Goal: Transaction & Acquisition: Book appointment/travel/reservation

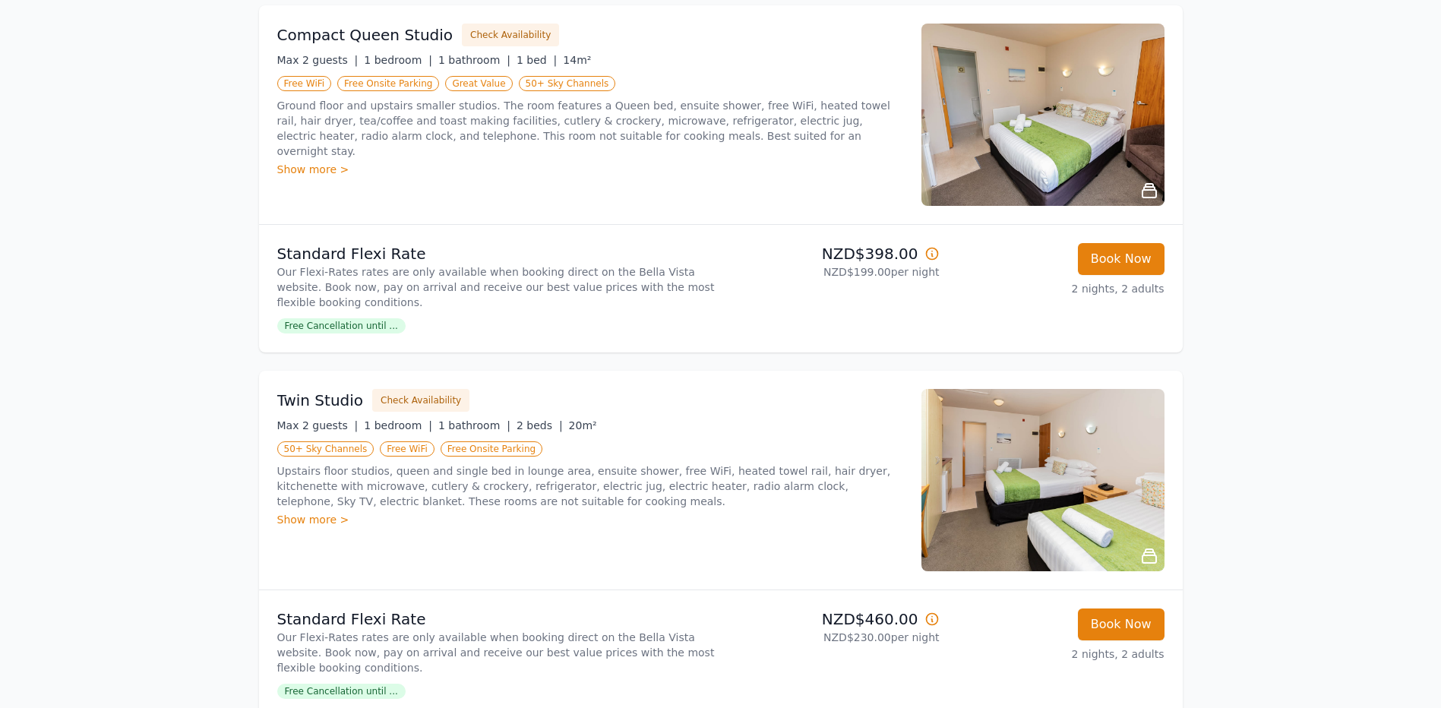
scroll to position [380, 0]
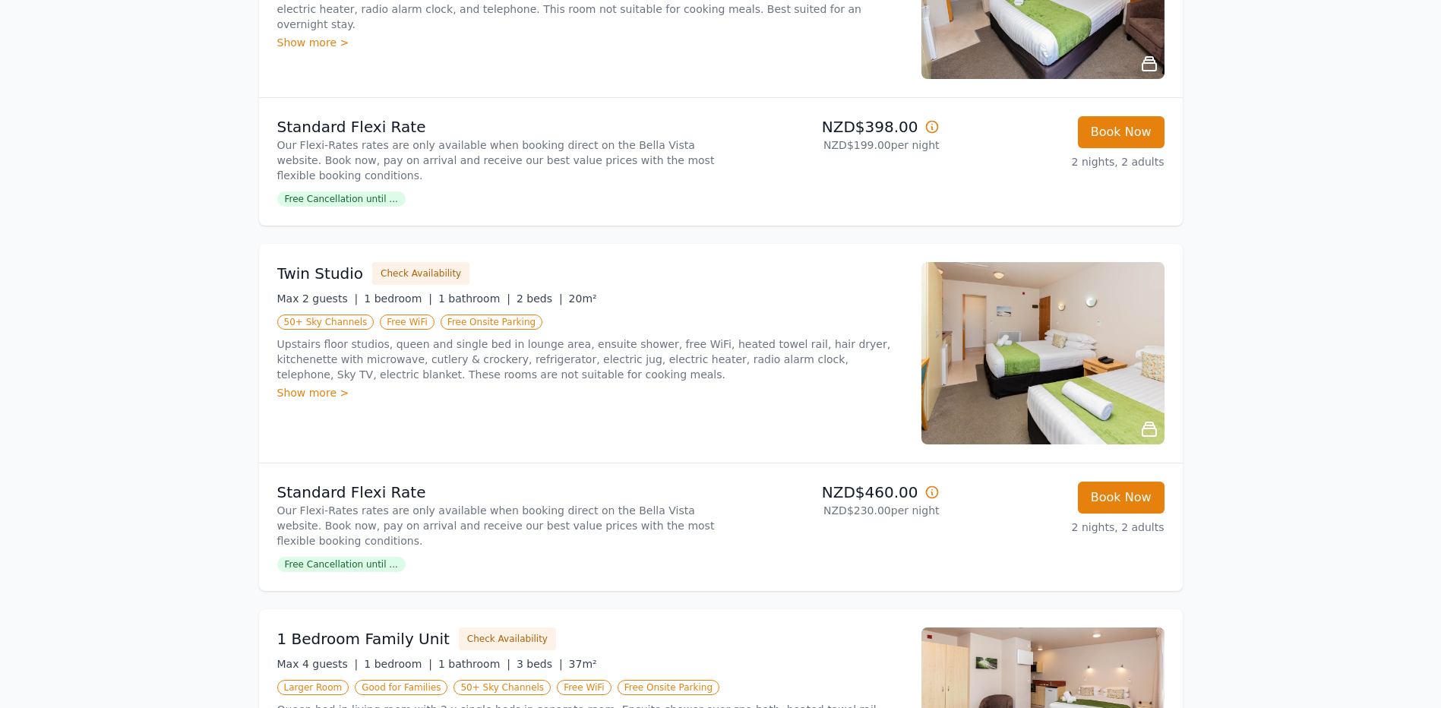
click at [261, 441] on div "Twin Studio Check Availability Max 2 guests | 1 bedroom | 1 bathroom | 2 beds |…" at bounding box center [721, 353] width 924 height 219
click at [466, 376] on p "Upstairs floor studios, queen and single bed in lounge area, ensuite shower, fr…" at bounding box center [590, 360] width 626 height 46
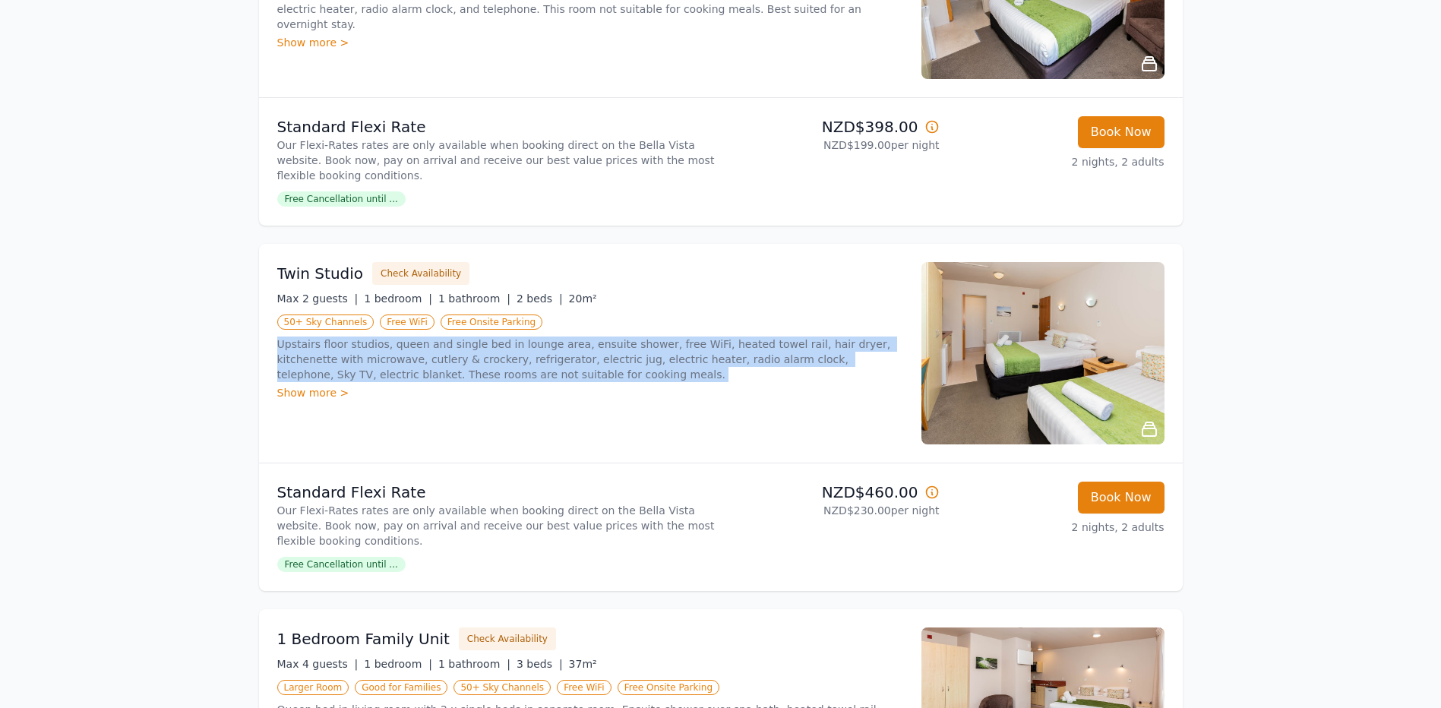
click at [466, 376] on p "Upstairs floor studios, queen and single bed in lounge area, ensuite shower, fr…" at bounding box center [590, 360] width 626 height 46
drag, startPoint x: 466, startPoint y: 376, endPoint x: 397, endPoint y: 375, distance: 69.9
click at [397, 375] on p "Upstairs floor studios, queen and single bed in lounge area, ensuite shower, fr…" at bounding box center [590, 360] width 626 height 46
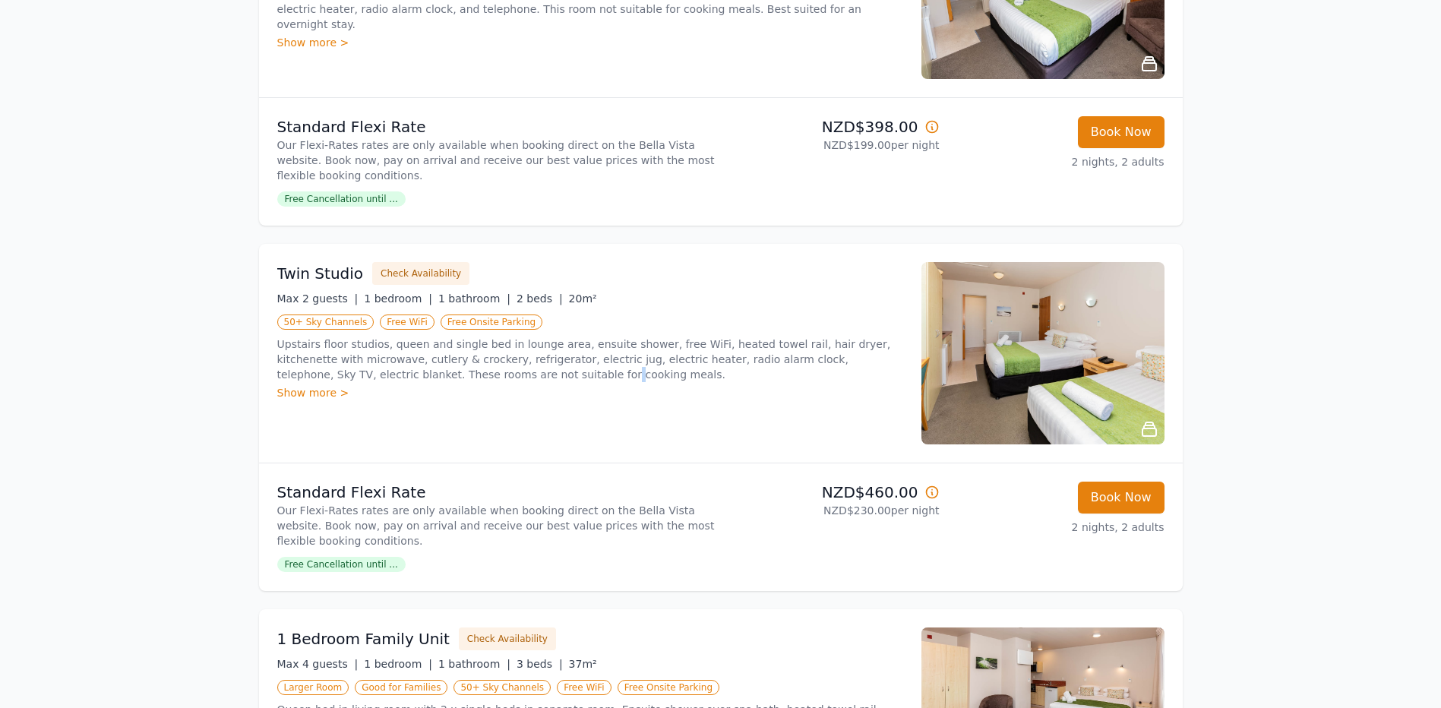
click at [397, 375] on p "Upstairs floor studios, queen and single bed in lounge area, ensuite shower, fr…" at bounding box center [590, 360] width 626 height 46
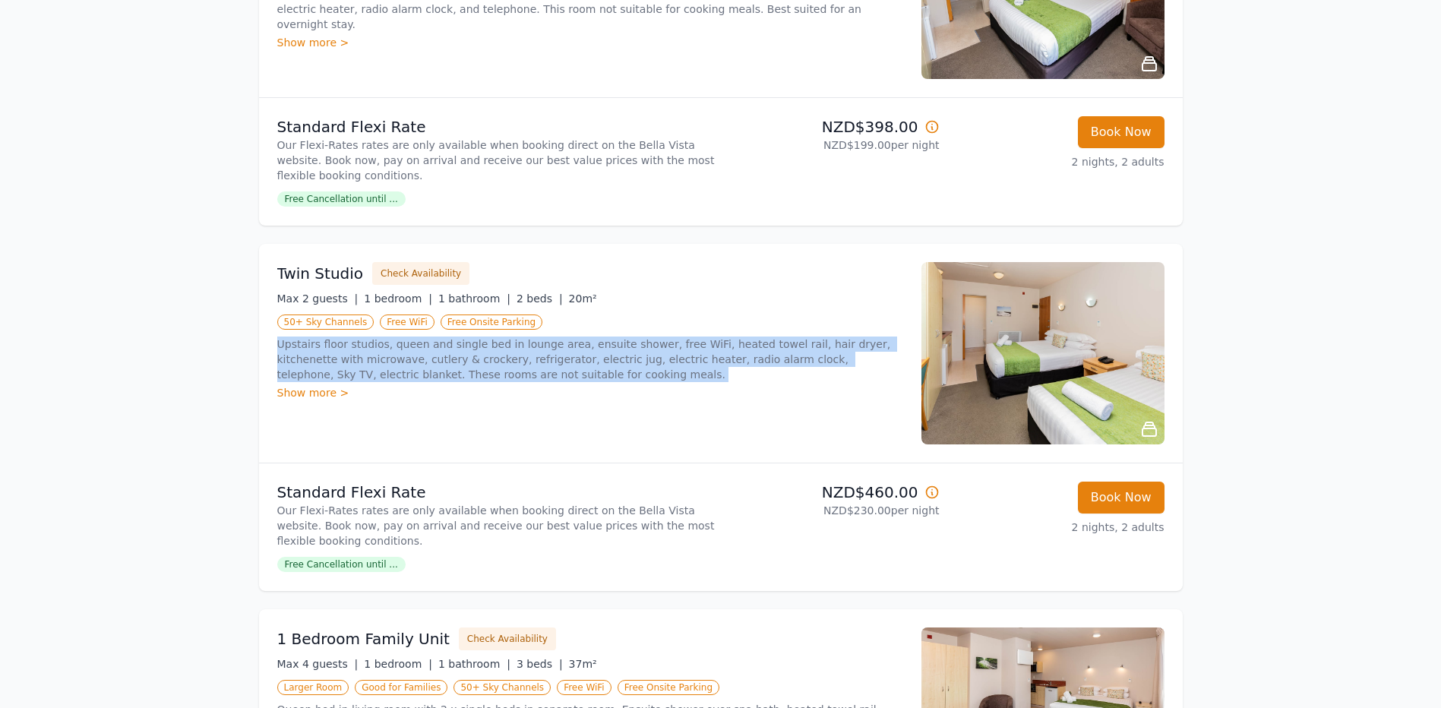
click at [397, 375] on p "Upstairs floor studios, queen and single bed in lounge area, ensuite shower, fr…" at bounding box center [590, 360] width 626 height 46
drag, startPoint x: 397, startPoint y: 375, endPoint x: 349, endPoint y: 377, distance: 47.9
click at [349, 377] on p "Upstairs floor studios, queen and single bed in lounge area, ensuite shower, fr…" at bounding box center [590, 360] width 626 height 46
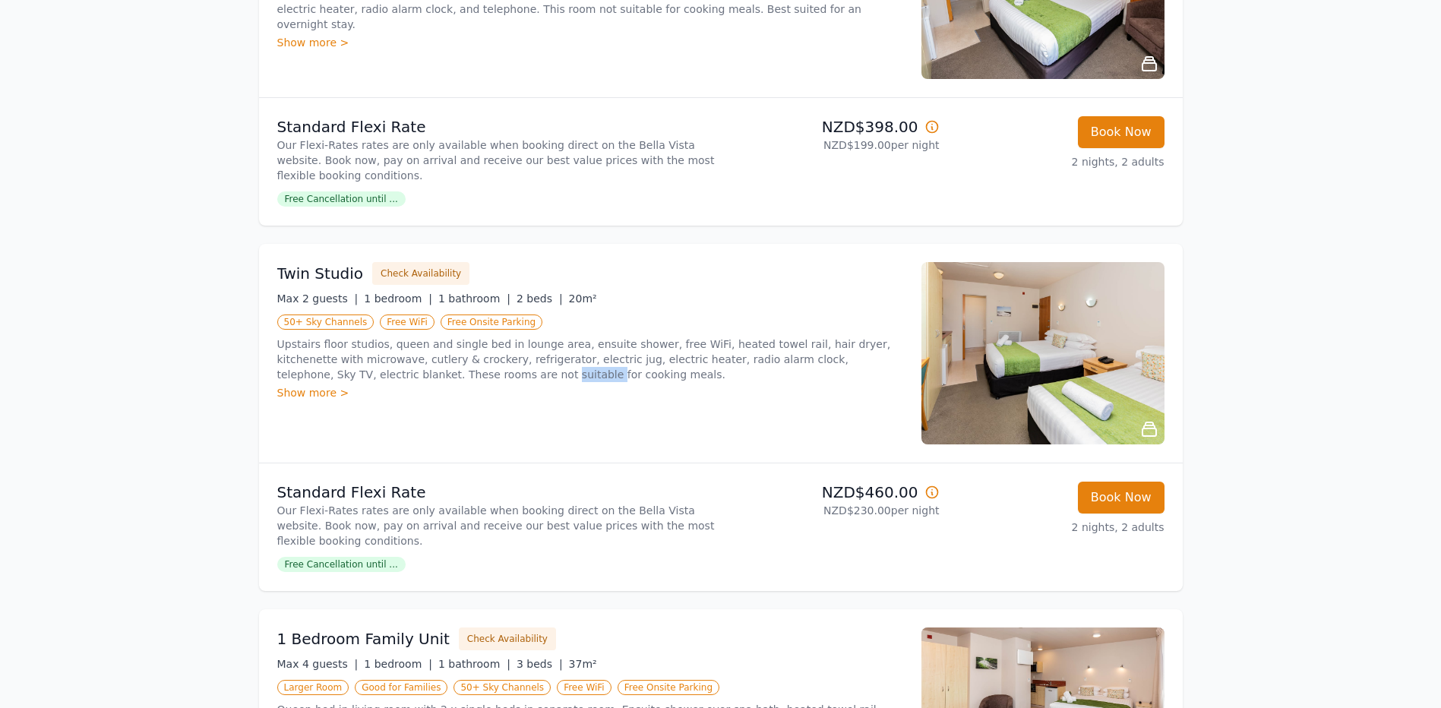
click at [349, 377] on p "Upstairs floor studios, queen and single bed in lounge area, ensuite shower, fr…" at bounding box center [590, 360] width 626 height 46
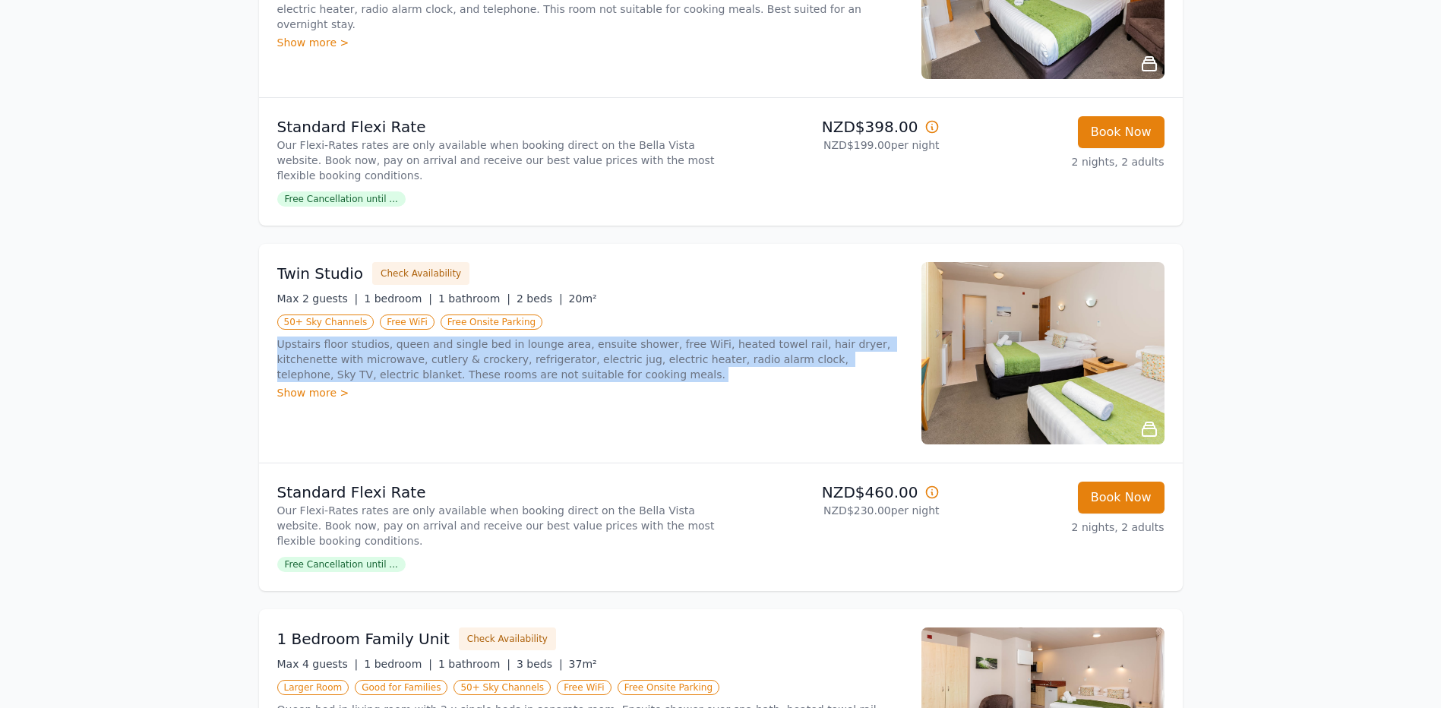
click at [349, 377] on p "Upstairs floor studios, queen and single bed in lounge area, ensuite shower, fr…" at bounding box center [590, 360] width 626 height 46
drag, startPoint x: 349, startPoint y: 377, endPoint x: 530, endPoint y: 370, distance: 180.2
click at [530, 370] on p "Upstairs floor studios, queen and single bed in lounge area, ensuite shower, fr…" at bounding box center [590, 360] width 626 height 46
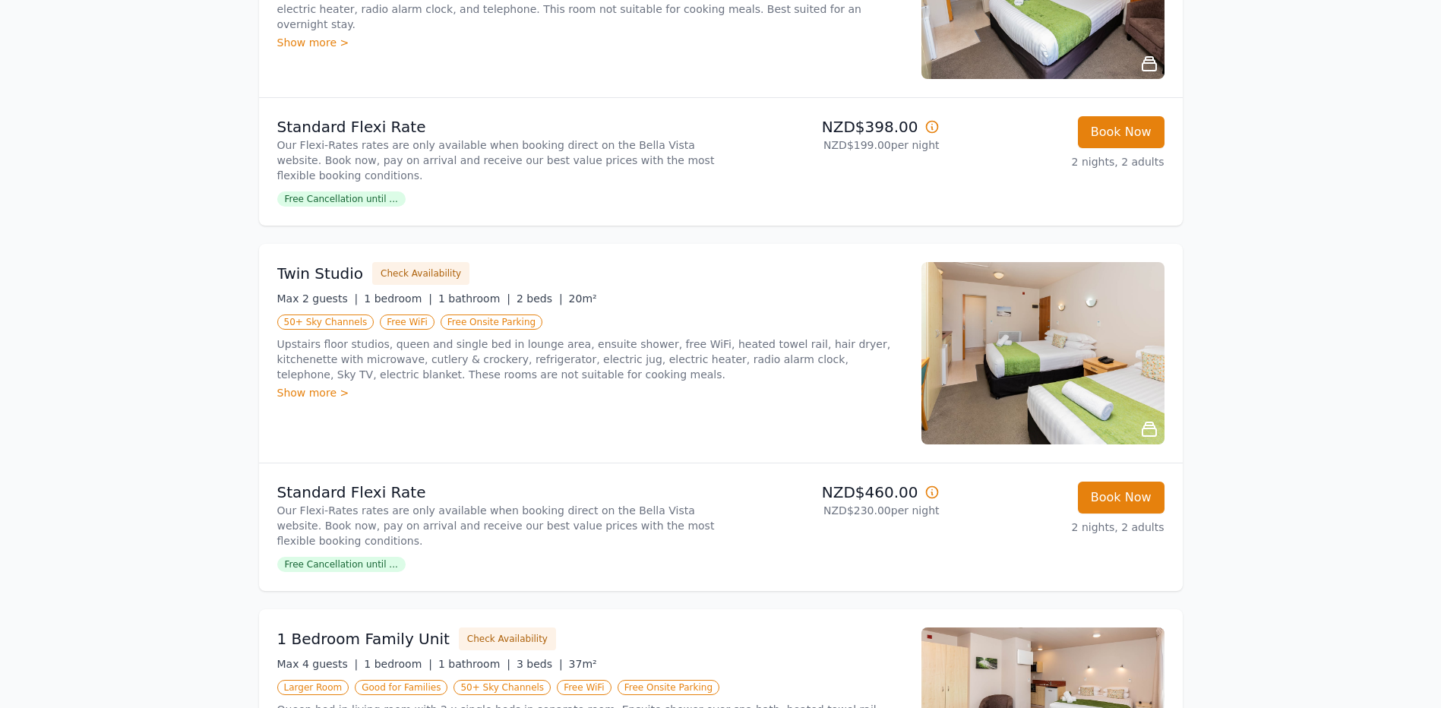
click at [530, 370] on p "Upstairs floor studios, queen and single bed in lounge area, ensuite shower, fr…" at bounding box center [590, 360] width 626 height 46
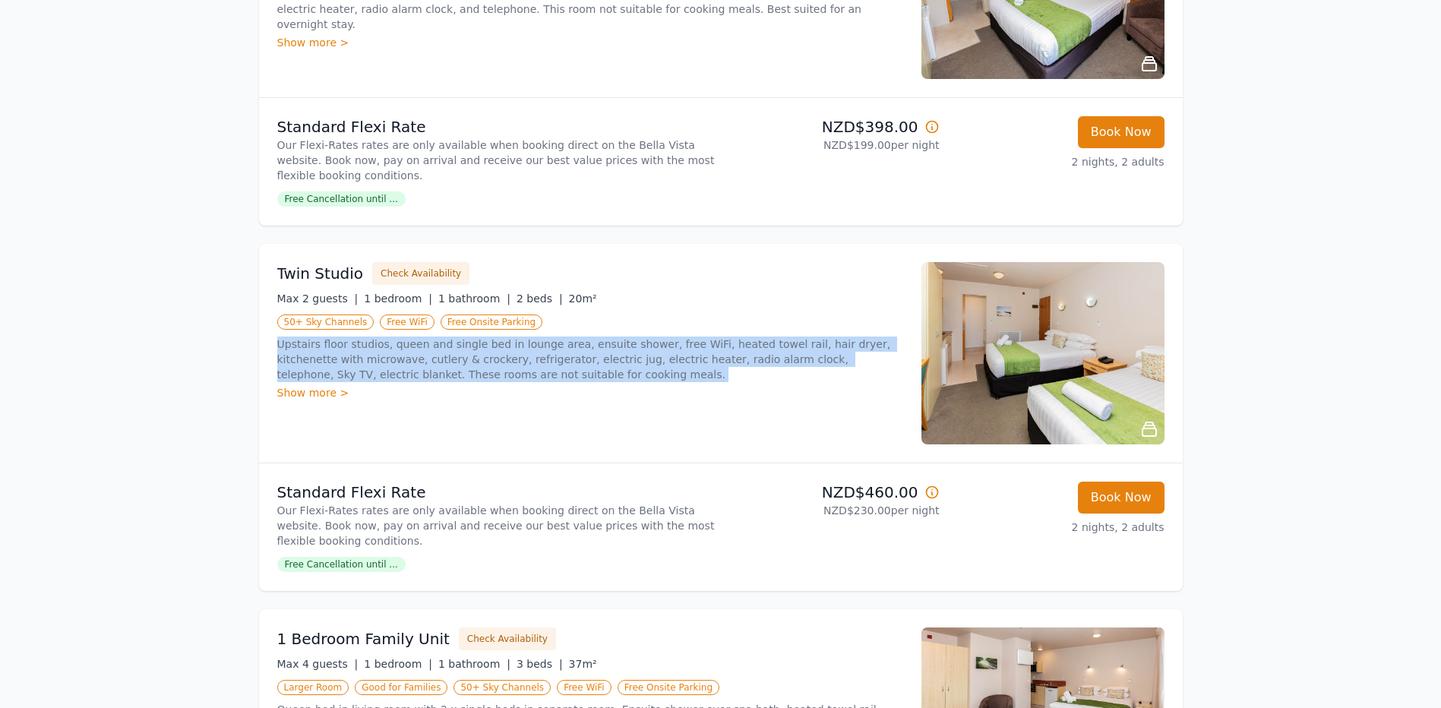
click at [523, 370] on p "Upstairs floor studios, queen and single bed in lounge area, ensuite shower, fr…" at bounding box center [590, 360] width 626 height 46
drag, startPoint x: 522, startPoint y: 370, endPoint x: 405, endPoint y: 365, distance: 117.1
click at [405, 365] on p "Upstairs floor studios, queen and single bed in lounge area, ensuite shower, fr…" at bounding box center [590, 360] width 626 height 46
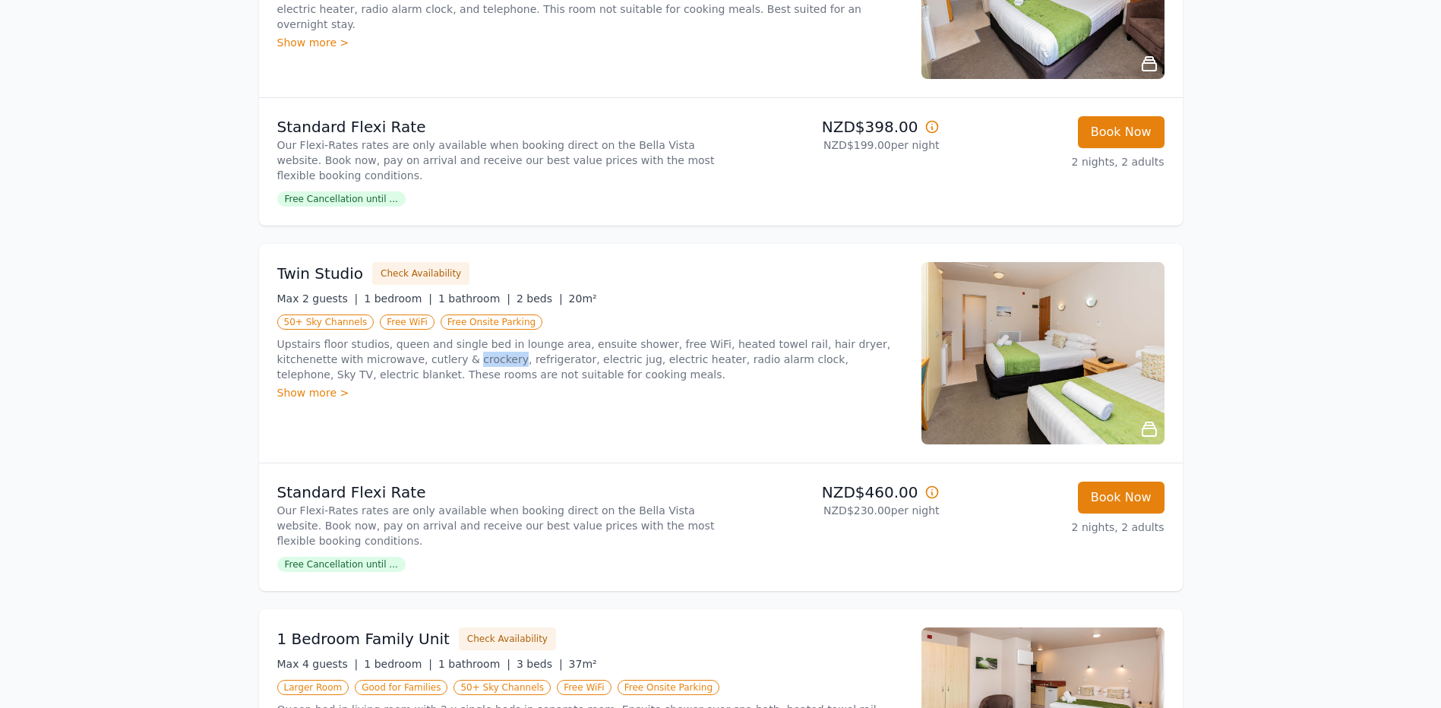
click at [405, 365] on p "Upstairs floor studios, queen and single bed in lounge area, ensuite shower, fr…" at bounding box center [590, 360] width 626 height 46
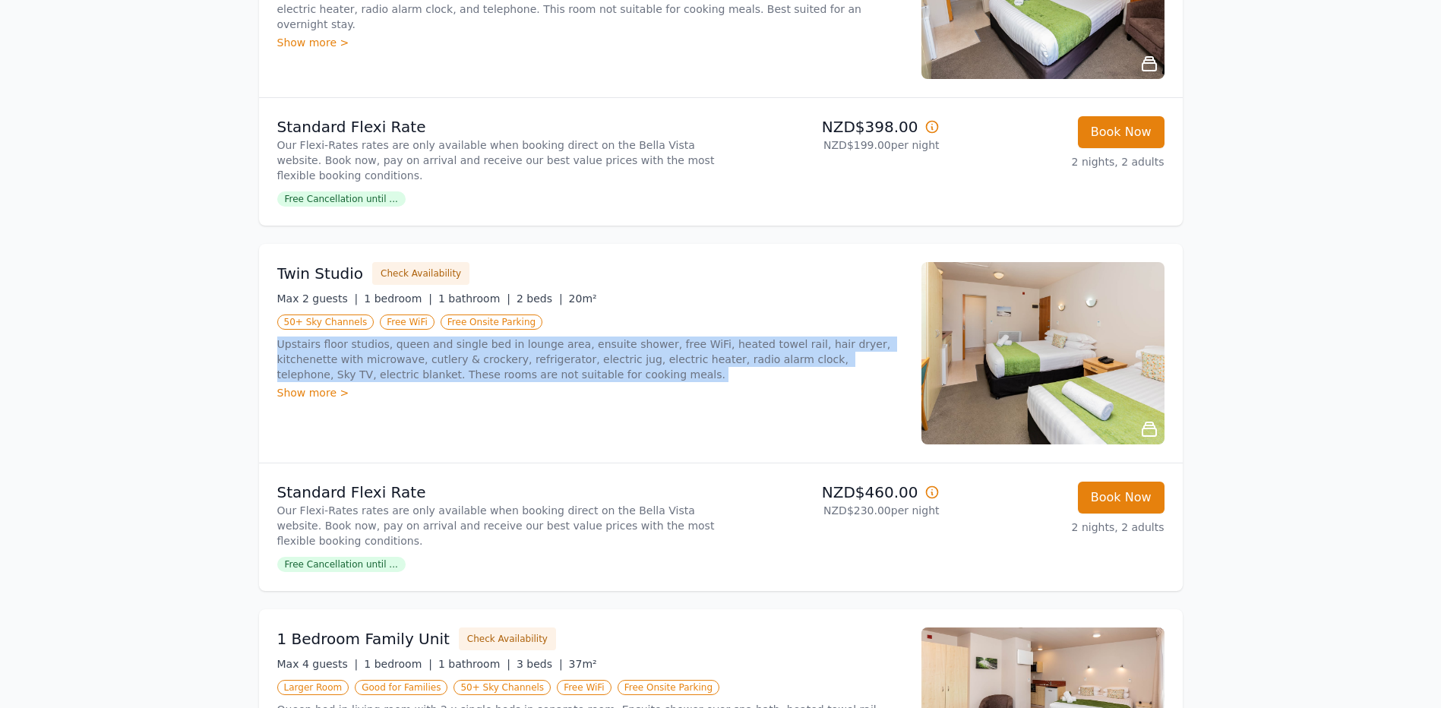
click at [405, 365] on p "Upstairs floor studios, queen and single bed in lounge area, ensuite shower, fr…" at bounding box center [590, 360] width 626 height 46
drag, startPoint x: 405, startPoint y: 365, endPoint x: 501, endPoint y: 365, distance: 95.7
click at [501, 365] on p "Upstairs floor studios, queen and single bed in lounge area, ensuite shower, fr…" at bounding box center [590, 360] width 626 height 46
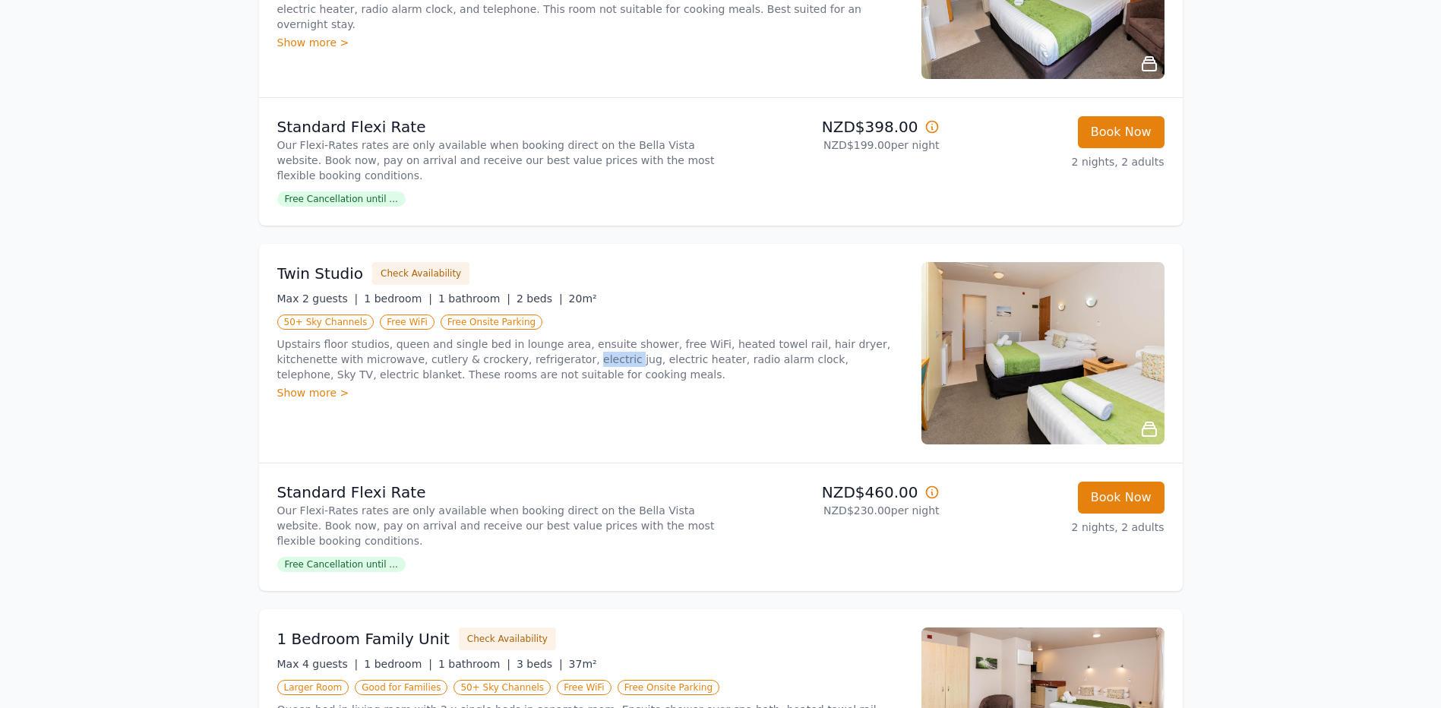
click at [501, 365] on p "Upstairs floor studios, queen and single bed in lounge area, ensuite shower, fr…" at bounding box center [590, 360] width 626 height 46
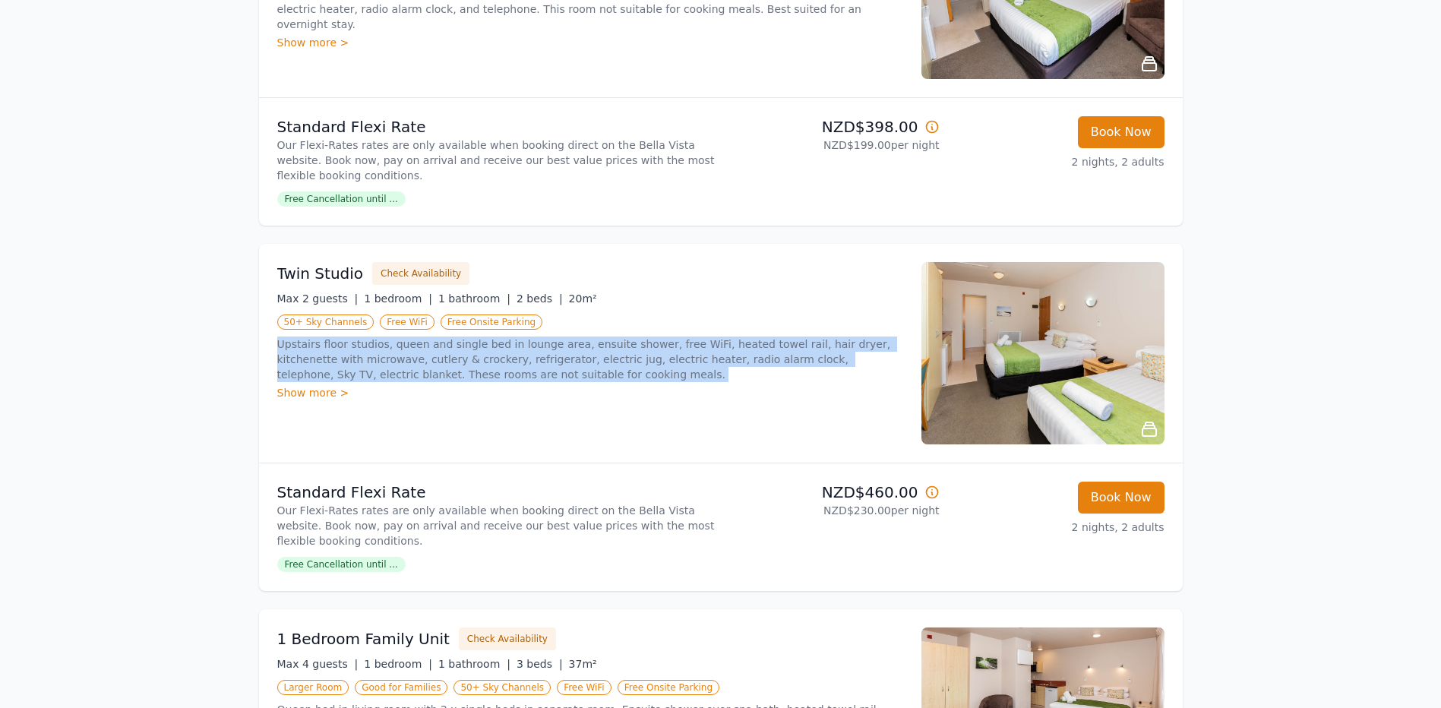
click at [495, 365] on p "Upstairs floor studios, queen and single bed in lounge area, ensuite shower, fr…" at bounding box center [590, 360] width 626 height 46
drag, startPoint x: 494, startPoint y: 365, endPoint x: 375, endPoint y: 366, distance: 118.5
click at [375, 366] on p "Upstairs floor studios, queen and single bed in lounge area, ensuite shower, fr…" at bounding box center [590, 360] width 626 height 46
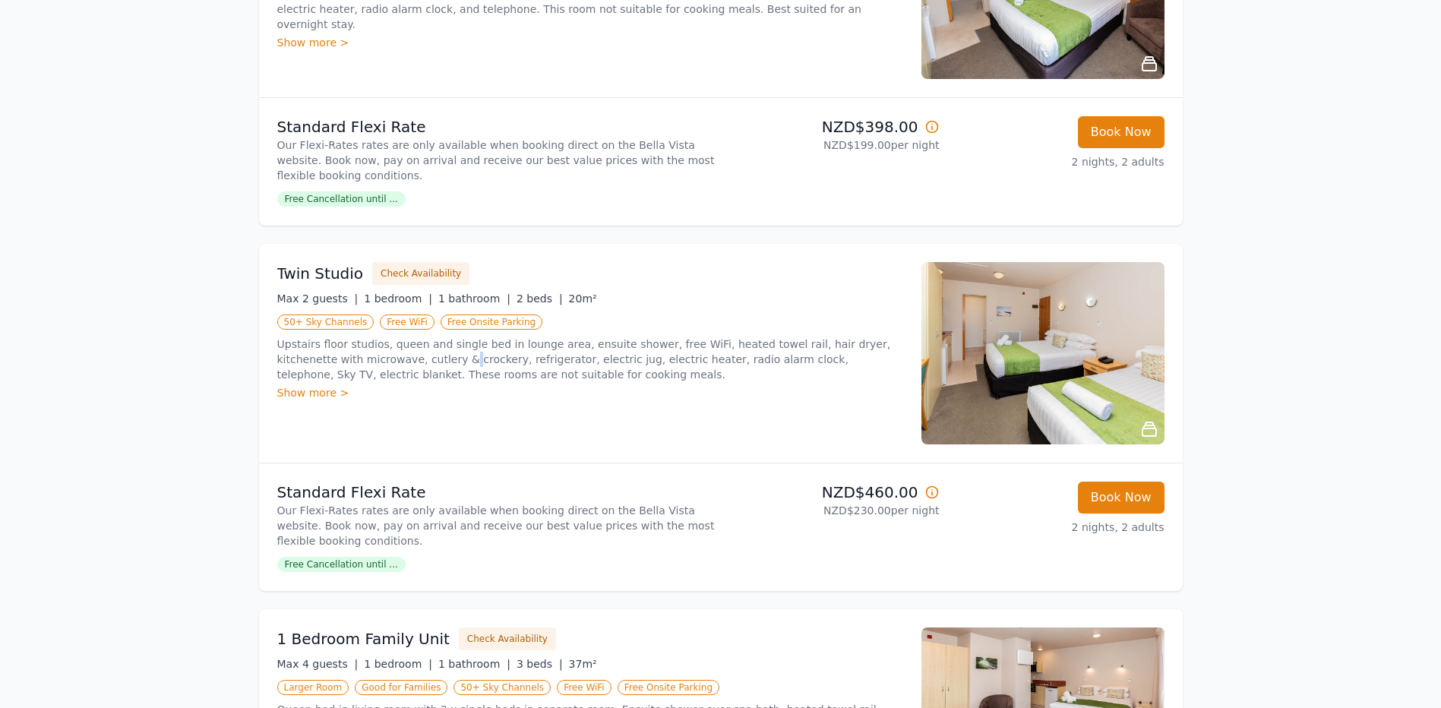
click at [375, 366] on p "Upstairs floor studios, queen and single bed in lounge area, ensuite shower, fr…" at bounding box center [590, 360] width 626 height 46
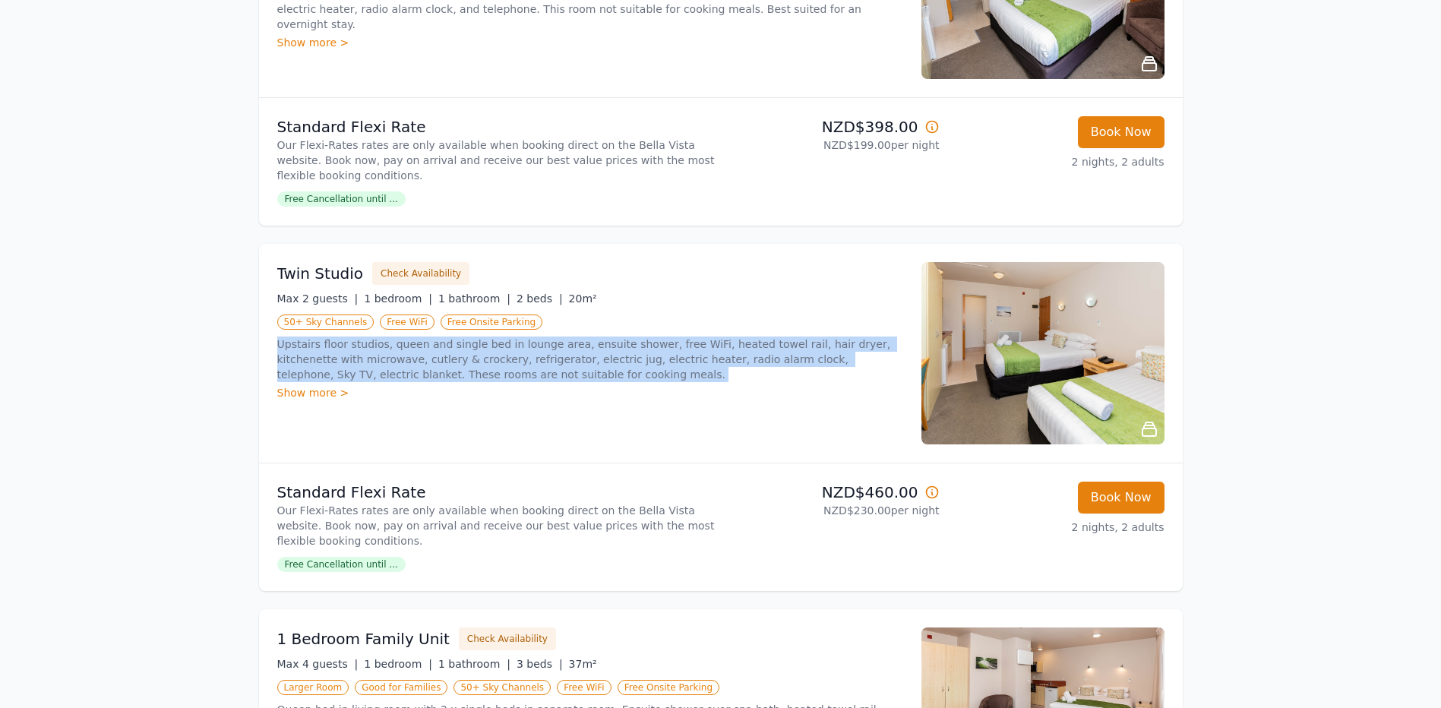
click at [375, 366] on p "Upstairs floor studios, queen and single bed in lounge area, ensuite shower, fr…" at bounding box center [590, 360] width 626 height 46
drag, startPoint x: 375, startPoint y: 366, endPoint x: 476, endPoint y: 368, distance: 101.1
click at [476, 368] on p "Upstairs floor studios, queen and single bed in lounge area, ensuite shower, fr…" at bounding box center [590, 360] width 626 height 46
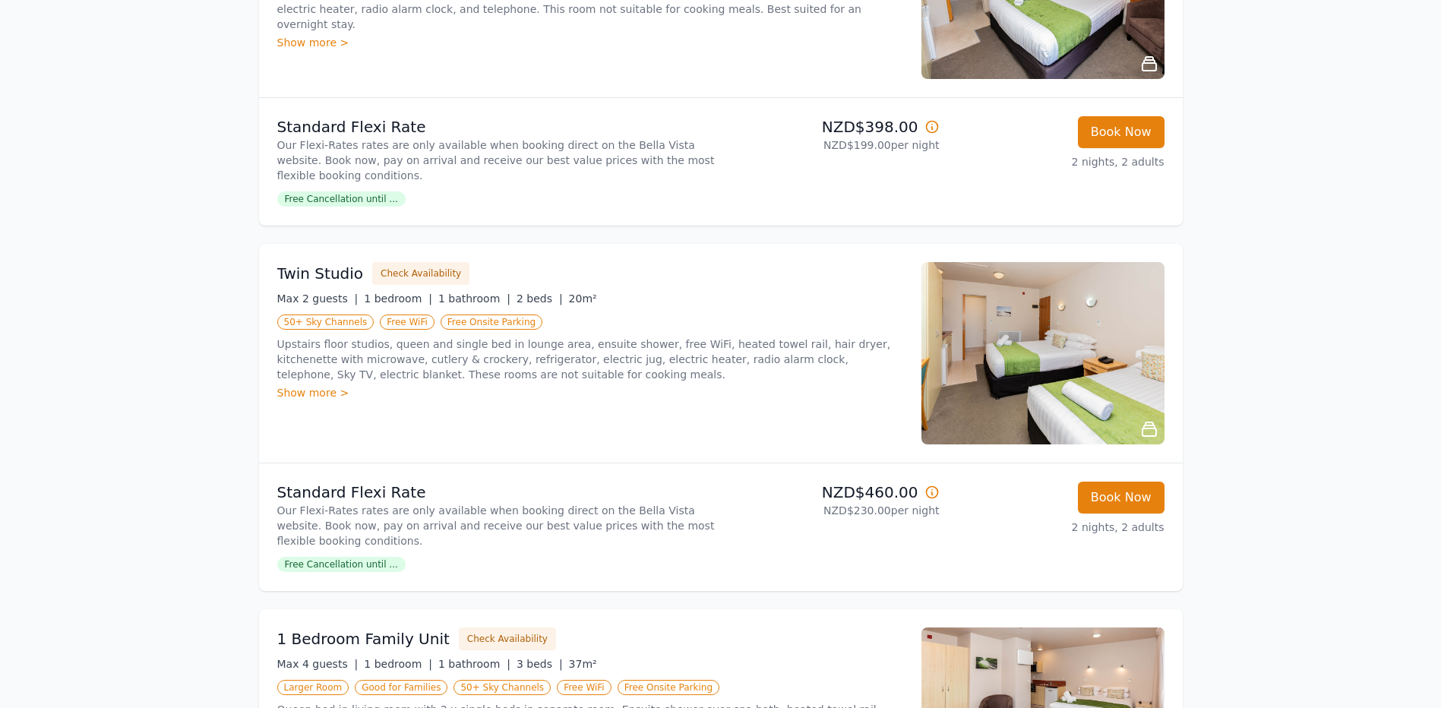
click at [476, 368] on p "Upstairs floor studios, queen and single bed in lounge area, ensuite shower, fr…" at bounding box center [590, 360] width 626 height 46
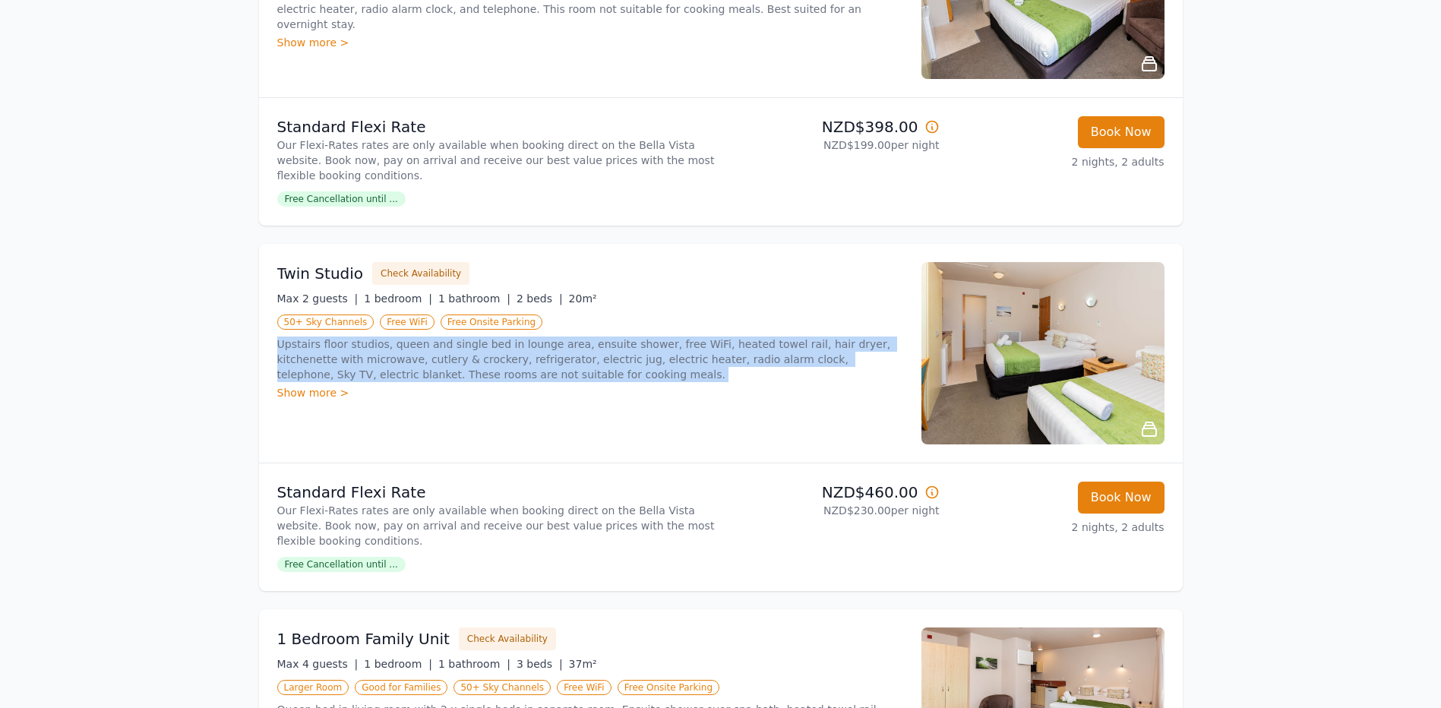
drag, startPoint x: 476, startPoint y: 368, endPoint x: 464, endPoint y: 368, distance: 12.2
click at [466, 368] on p "Upstairs floor studios, queen and single bed in lounge area, ensuite shower, fr…" at bounding box center [590, 360] width 626 height 46
drag, startPoint x: 464, startPoint y: 368, endPoint x: 345, endPoint y: 369, distance: 119.3
click at [345, 369] on p "Upstairs floor studios, queen and single bed in lounge area, ensuite shower, fr…" at bounding box center [590, 360] width 626 height 46
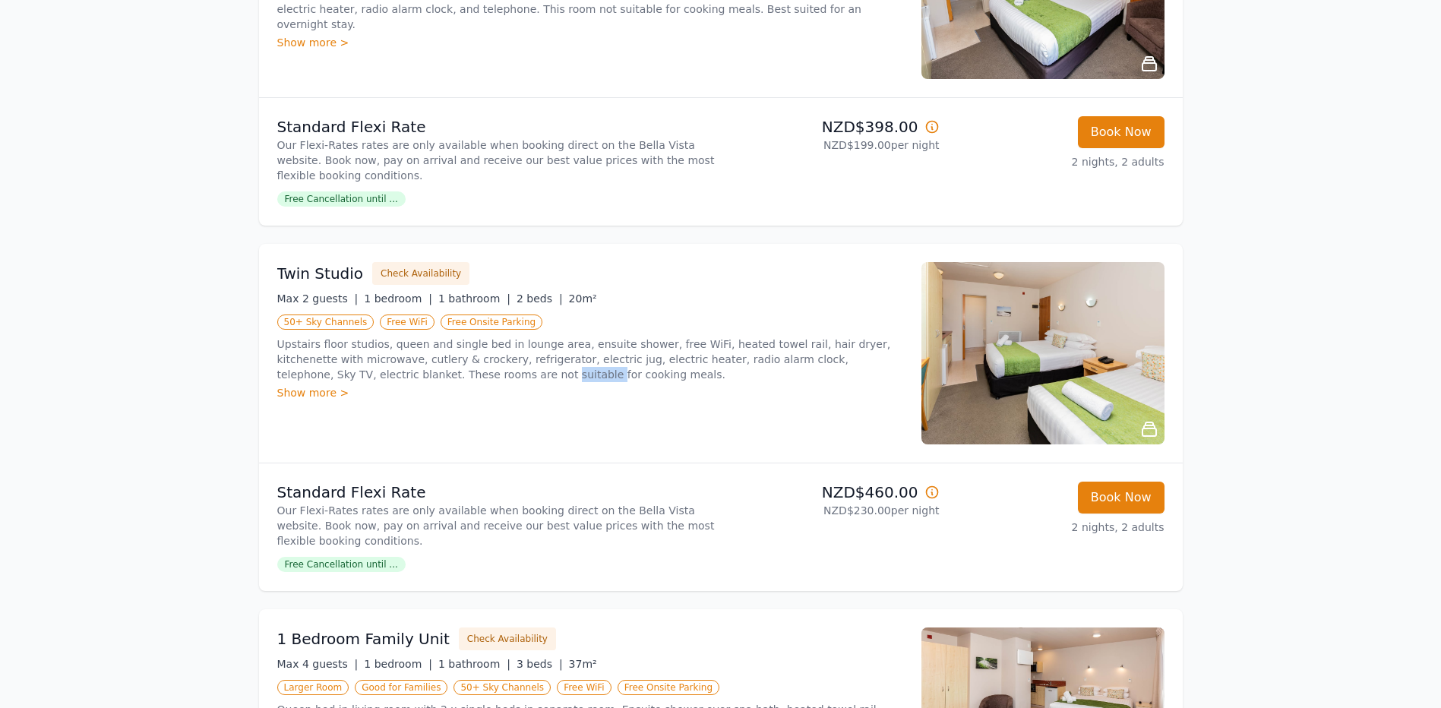
click at [345, 369] on p "Upstairs floor studios, queen and single bed in lounge area, ensuite shower, fr…" at bounding box center [590, 360] width 626 height 46
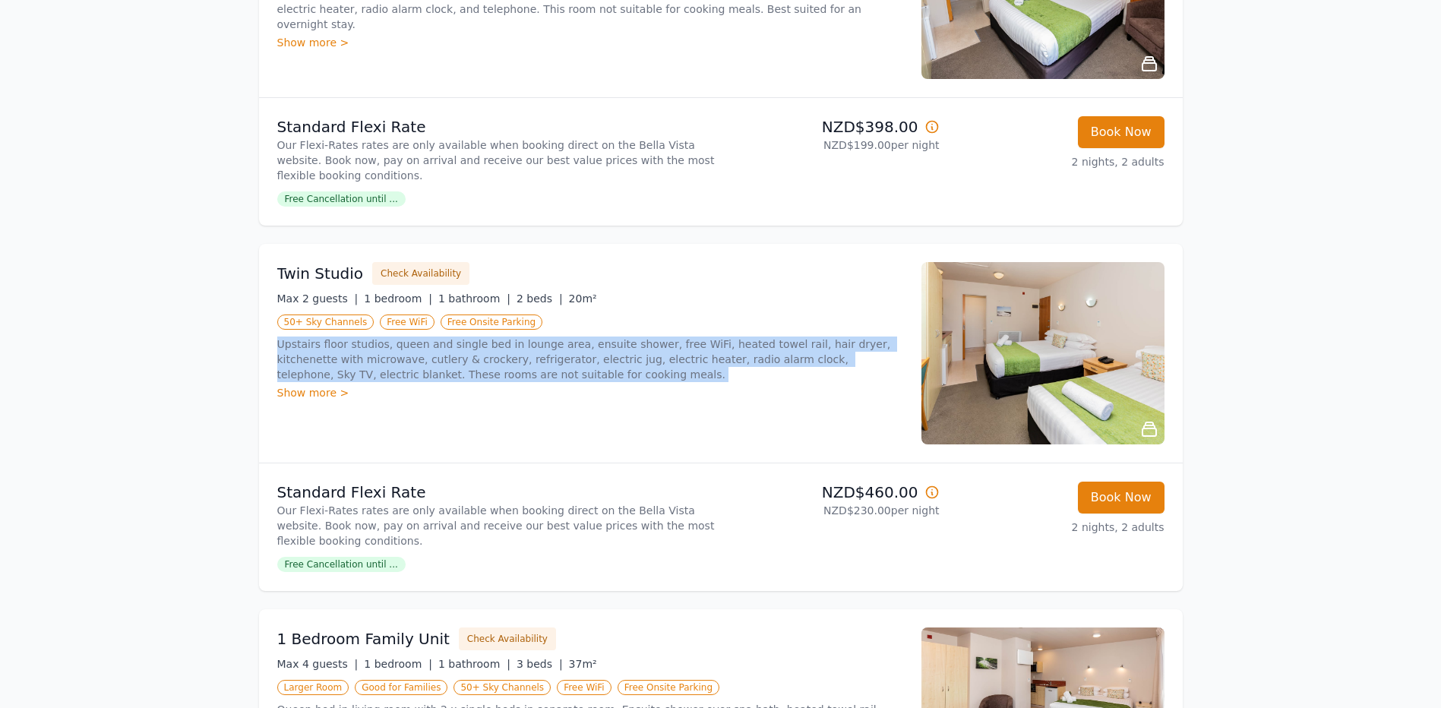
click at [345, 369] on p "Upstairs floor studios, queen and single bed in lounge area, ensuite shower, fr…" at bounding box center [590, 360] width 626 height 46
drag, startPoint x: 345, startPoint y: 369, endPoint x: 530, endPoint y: 370, distance: 184.6
click at [530, 370] on p "Upstairs floor studios, queen and single bed in lounge area, ensuite shower, fr…" at bounding box center [590, 360] width 626 height 46
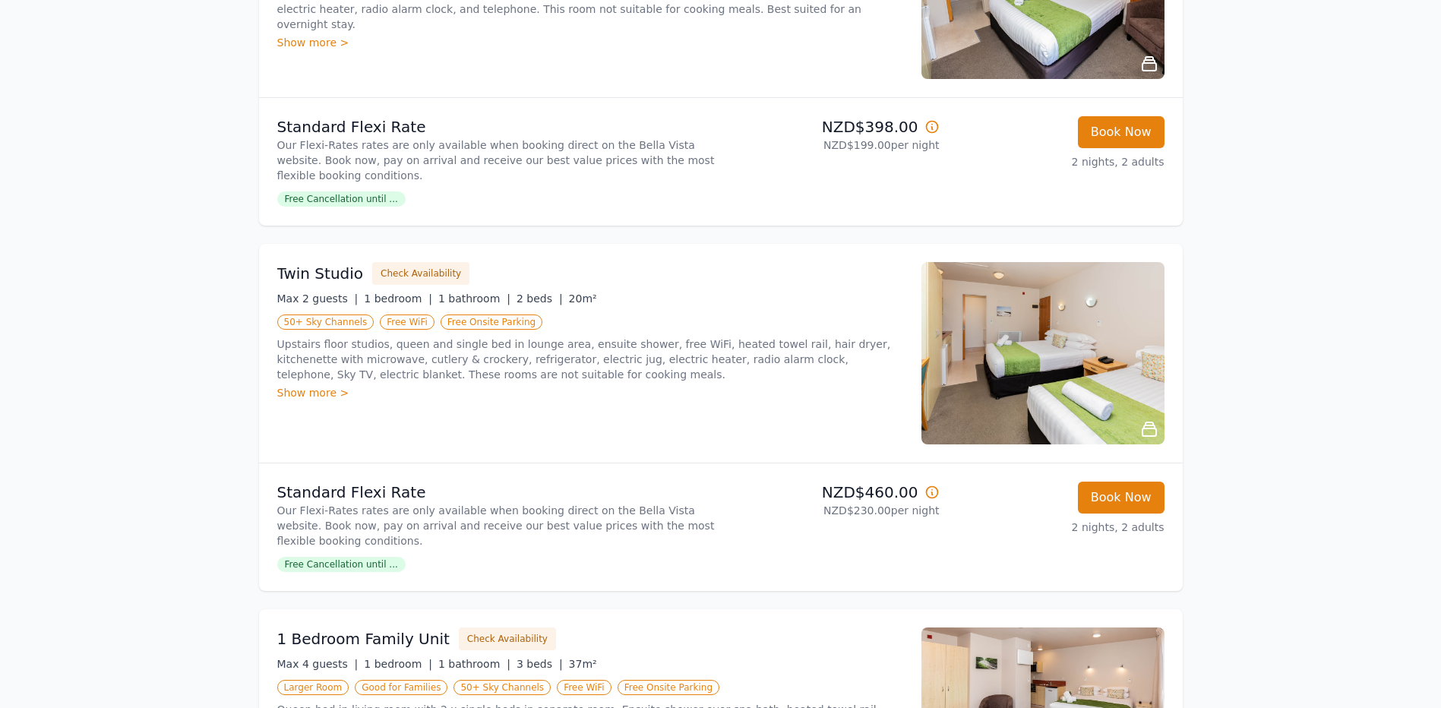
click at [983, 386] on img at bounding box center [1043, 353] width 243 height 182
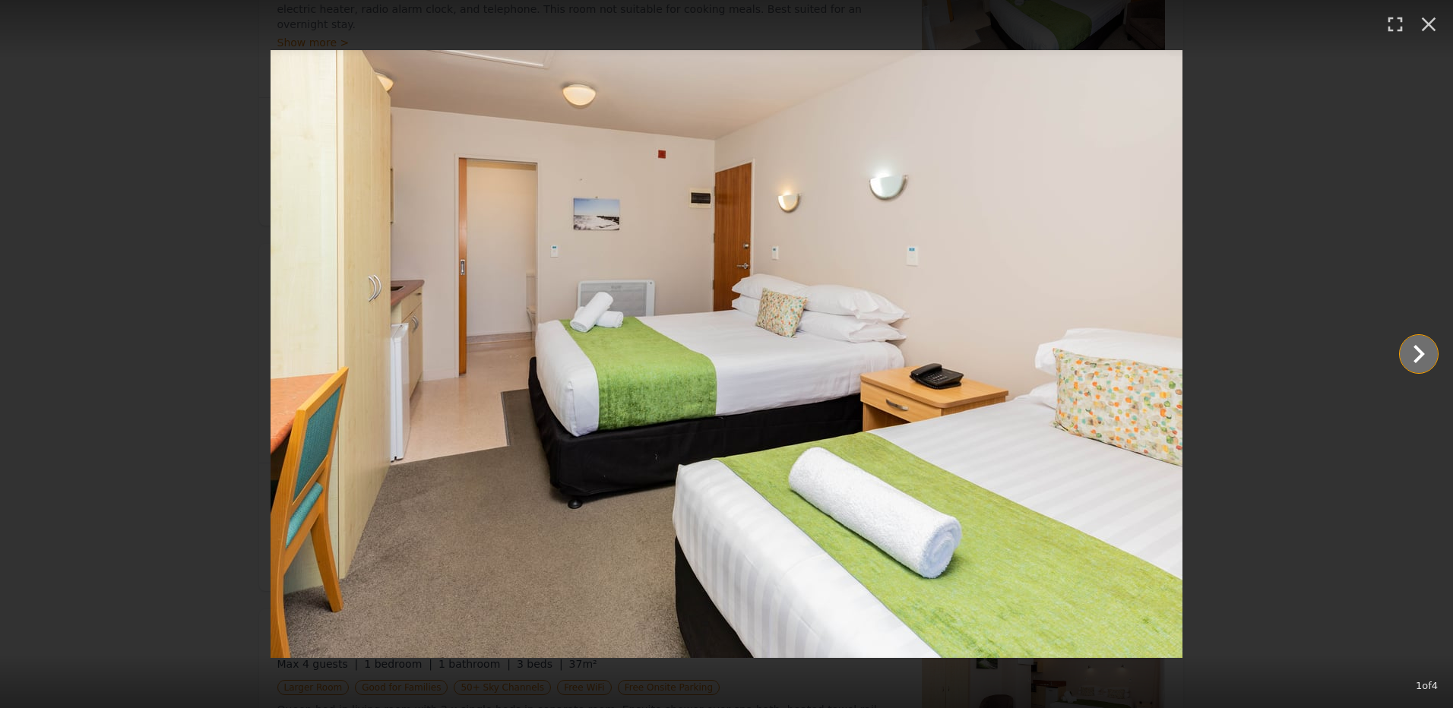
click at [1430, 348] on icon "Show slide 2 of 4" at bounding box center [1418, 354] width 36 height 36
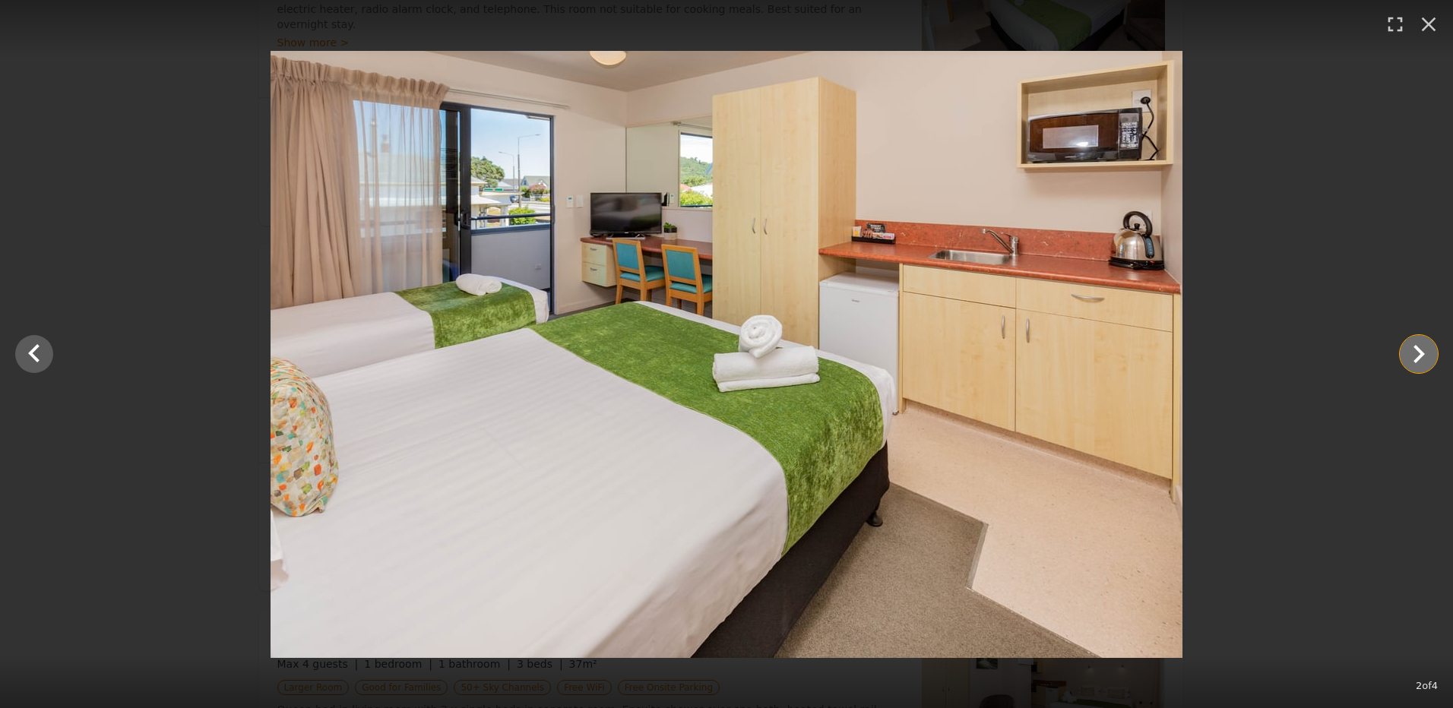
click at [1430, 348] on icon "Show slide 3 of 4" at bounding box center [1418, 354] width 36 height 36
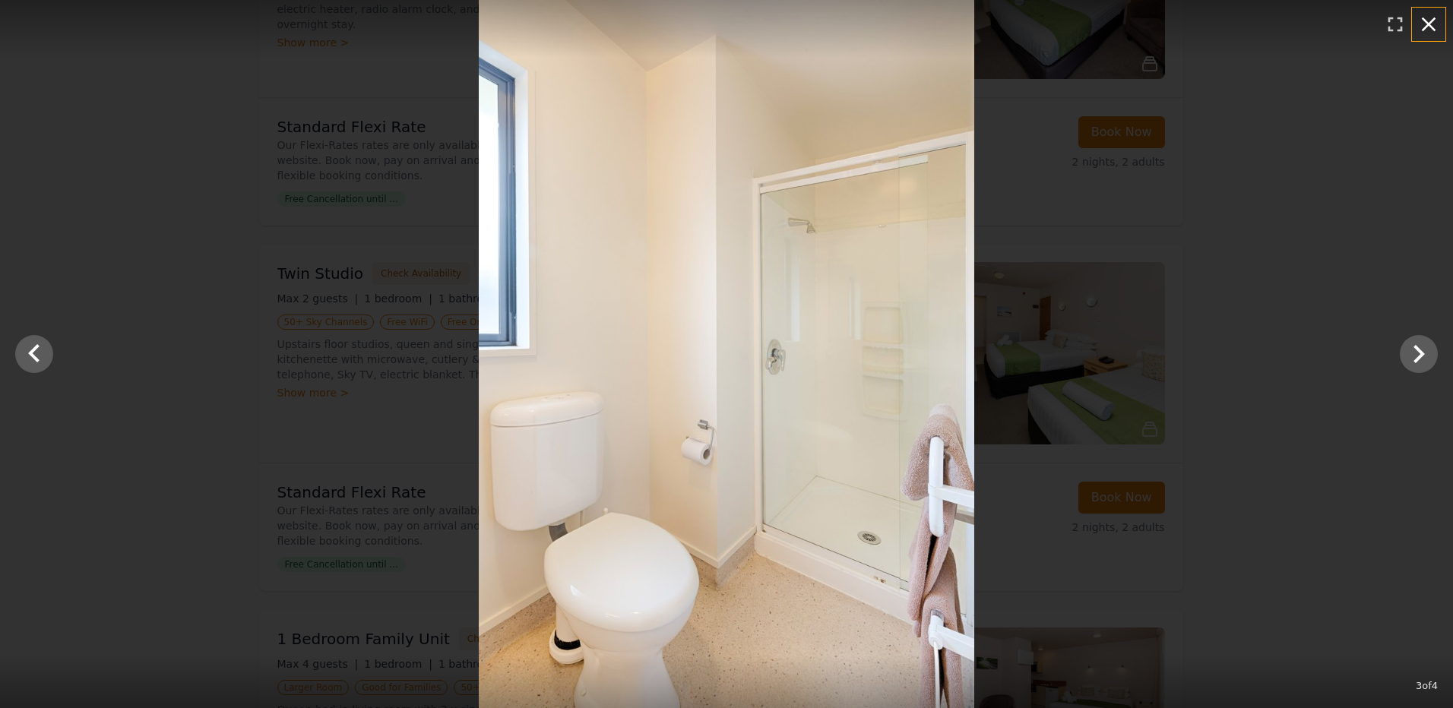
click at [1435, 21] on icon "button" at bounding box center [1428, 24] width 24 height 24
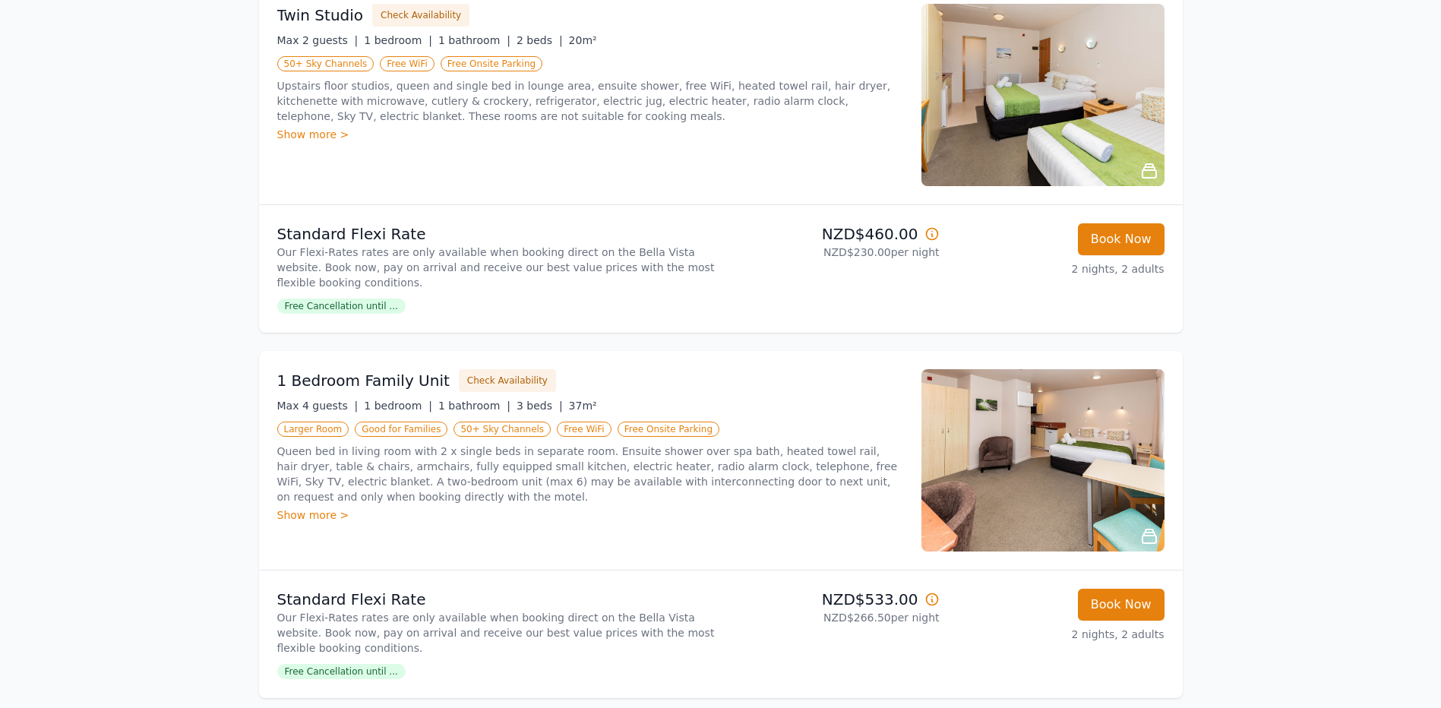
scroll to position [760, 0]
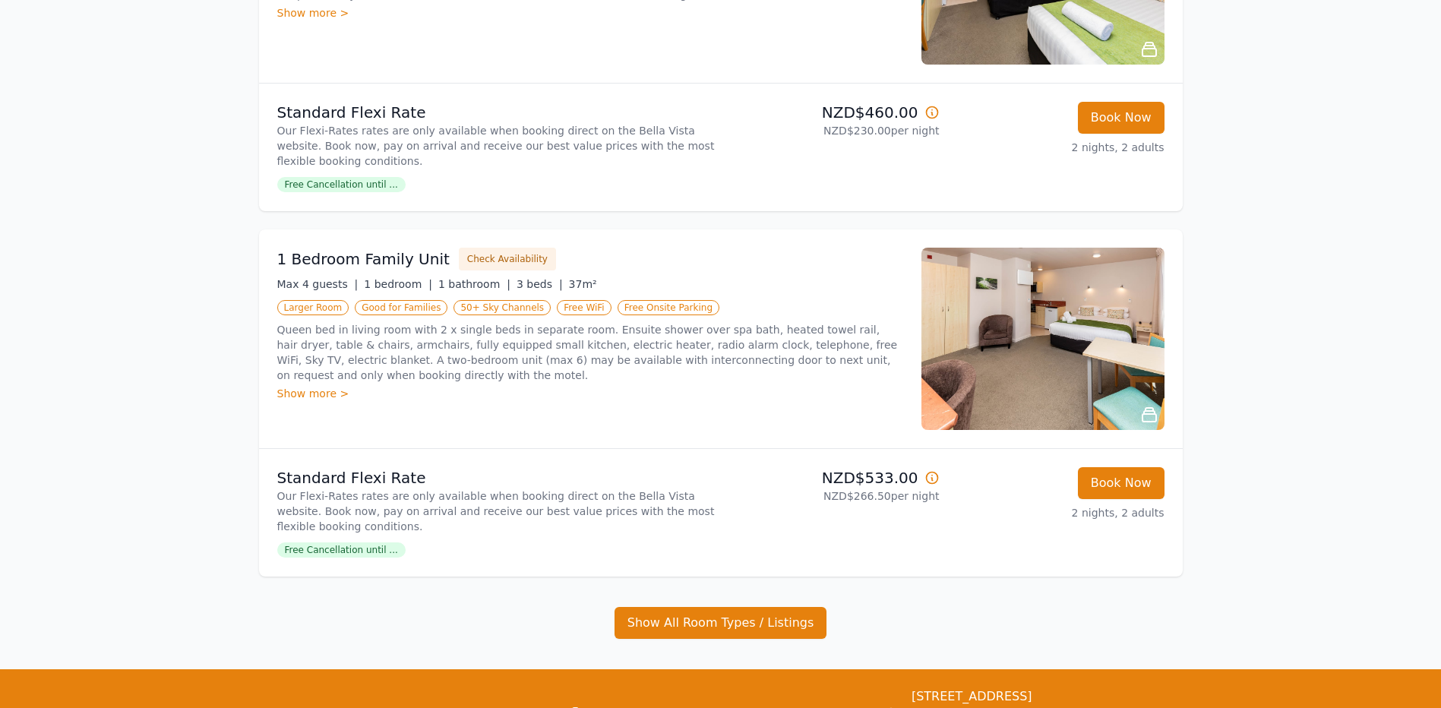
click at [1045, 330] on img at bounding box center [1043, 339] width 243 height 182
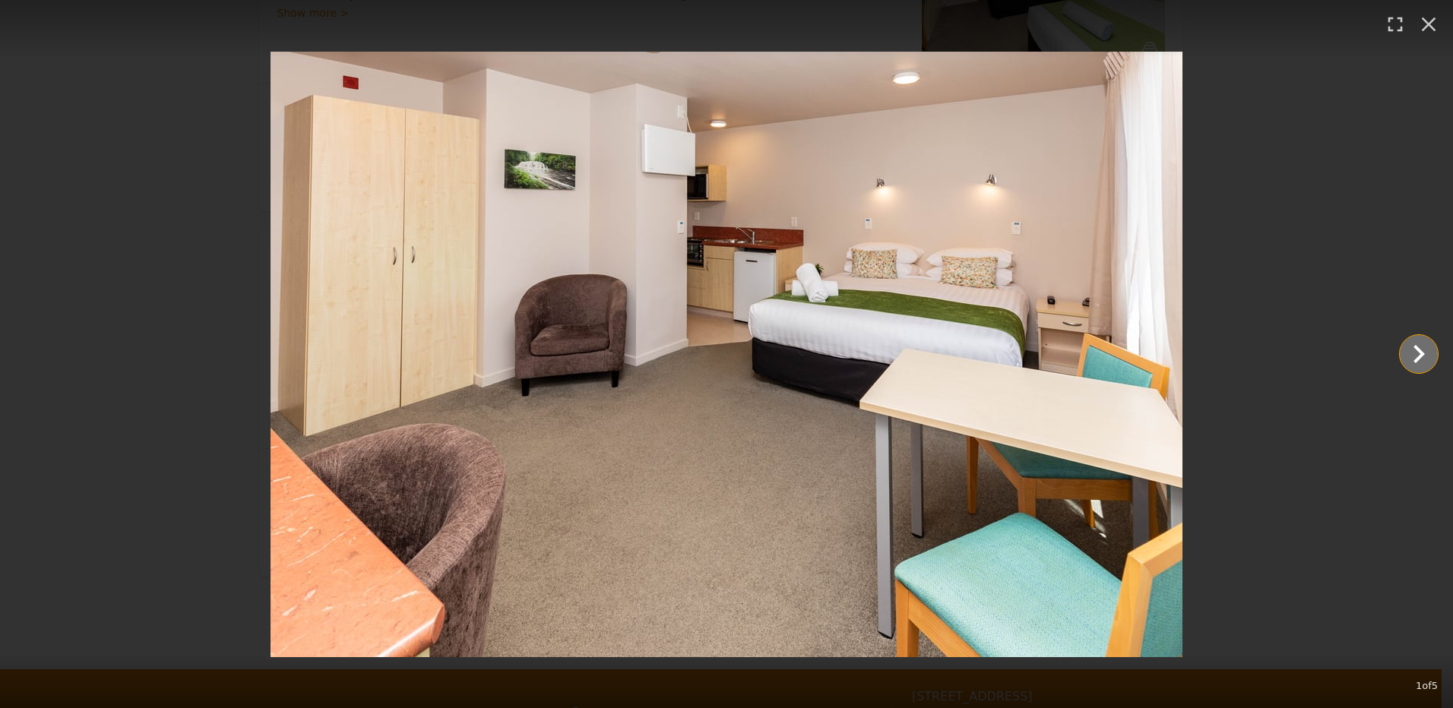
click at [1419, 346] on icon "Show slide 2 of 5" at bounding box center [1418, 354] width 36 height 36
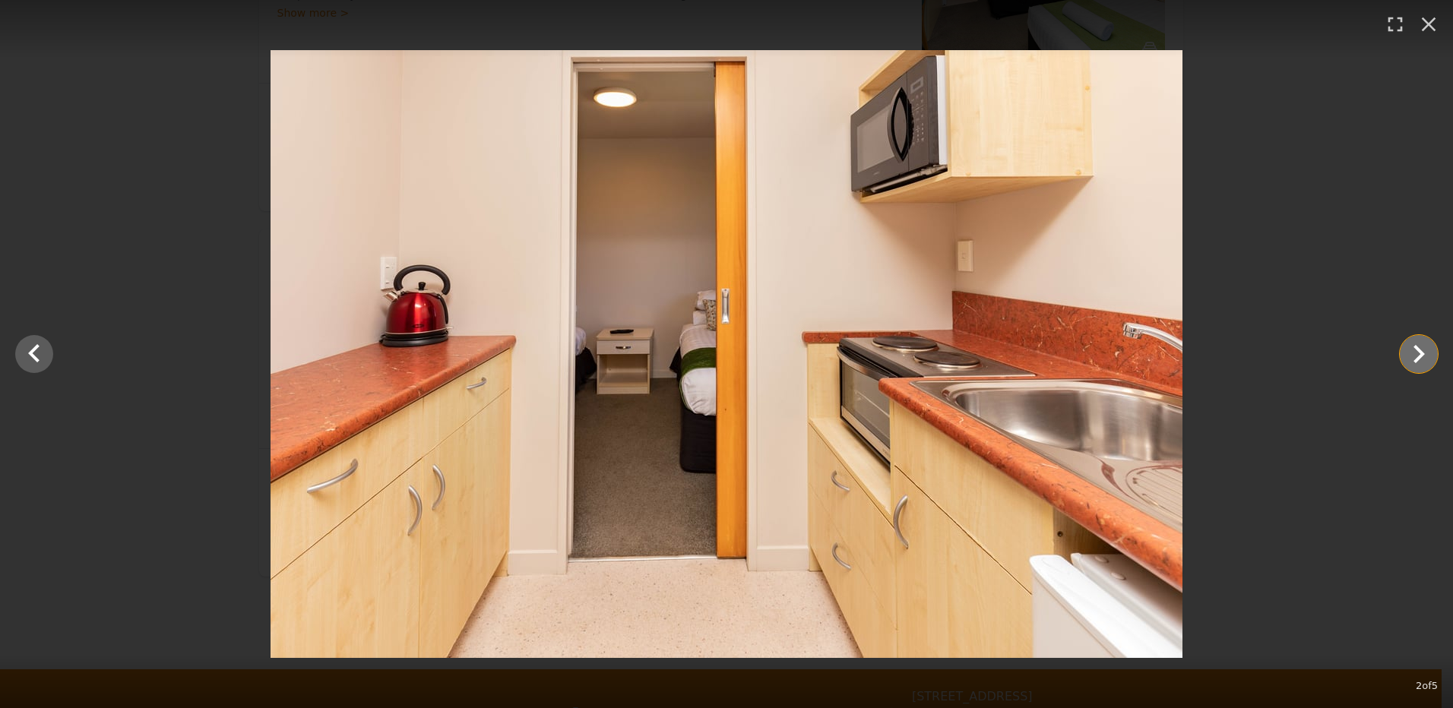
click at [1419, 346] on icon "Show slide 3 of 5" at bounding box center [1418, 354] width 36 height 36
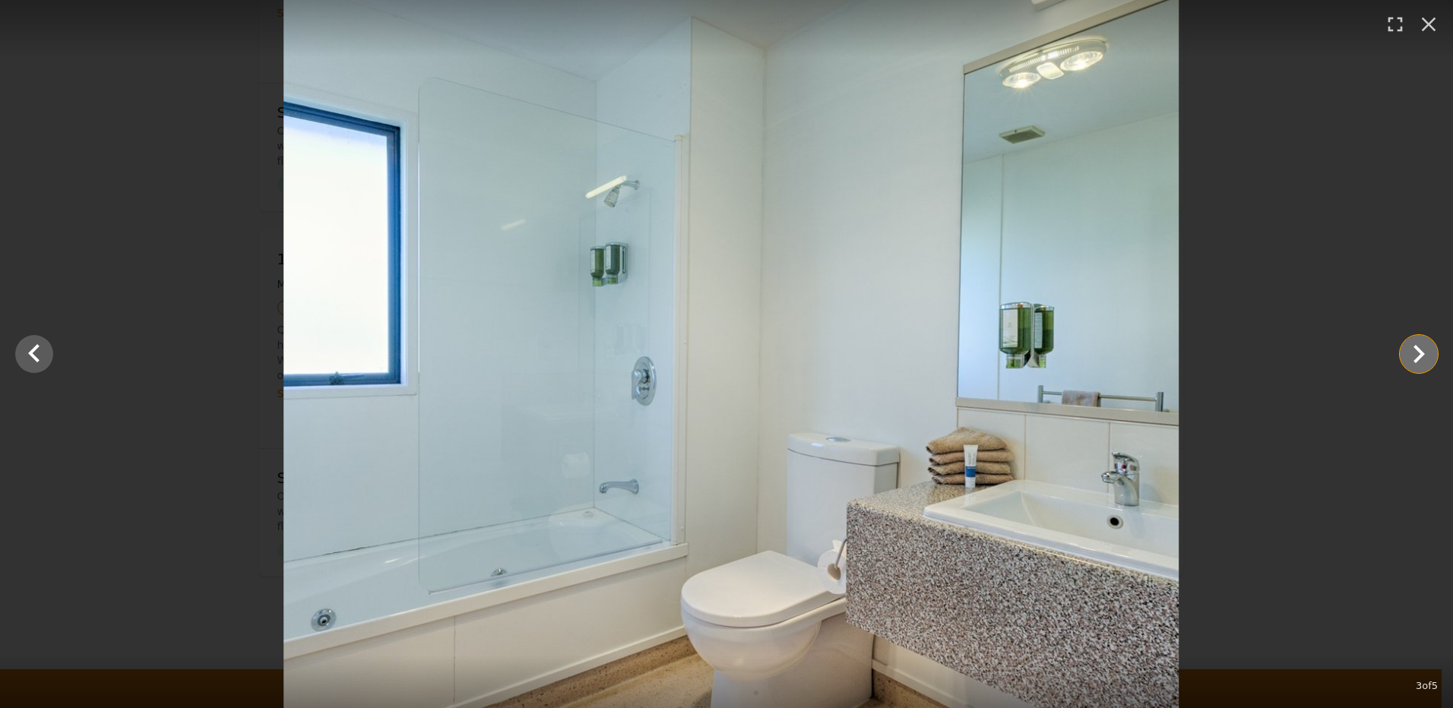
click at [1419, 346] on icon "Show slide 4 of 5" at bounding box center [1418, 354] width 36 height 36
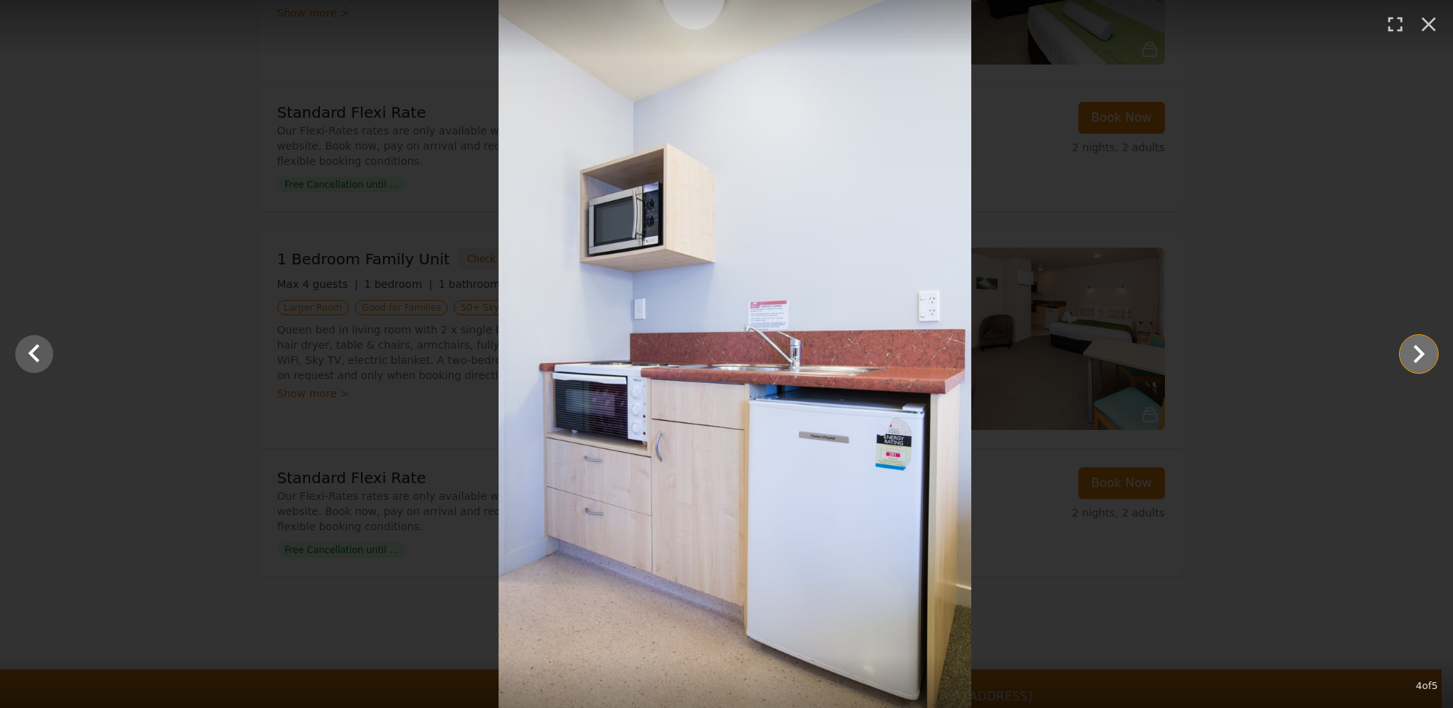
click at [1419, 346] on icon "Show slide 5 of 5" at bounding box center [1418, 354] width 36 height 36
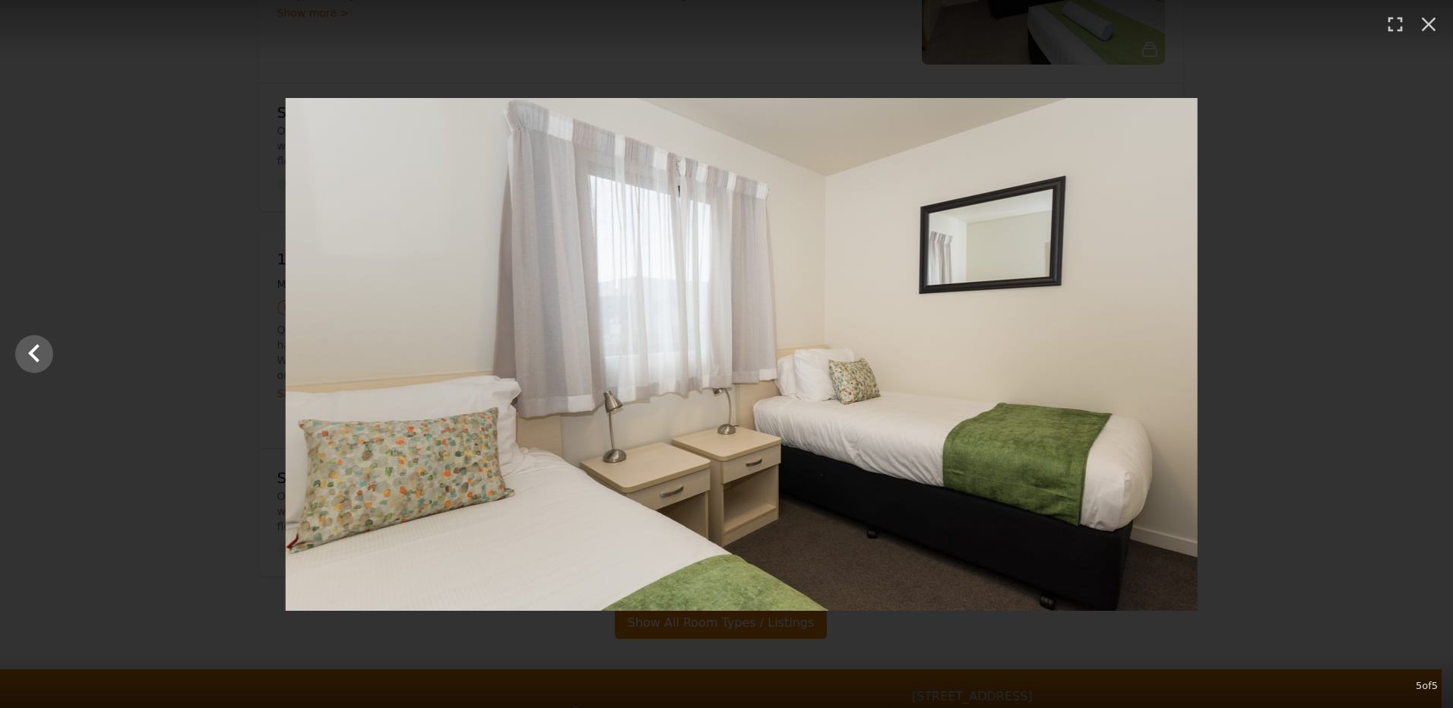
click at [1419, 346] on div at bounding box center [741, 354] width 1453 height 513
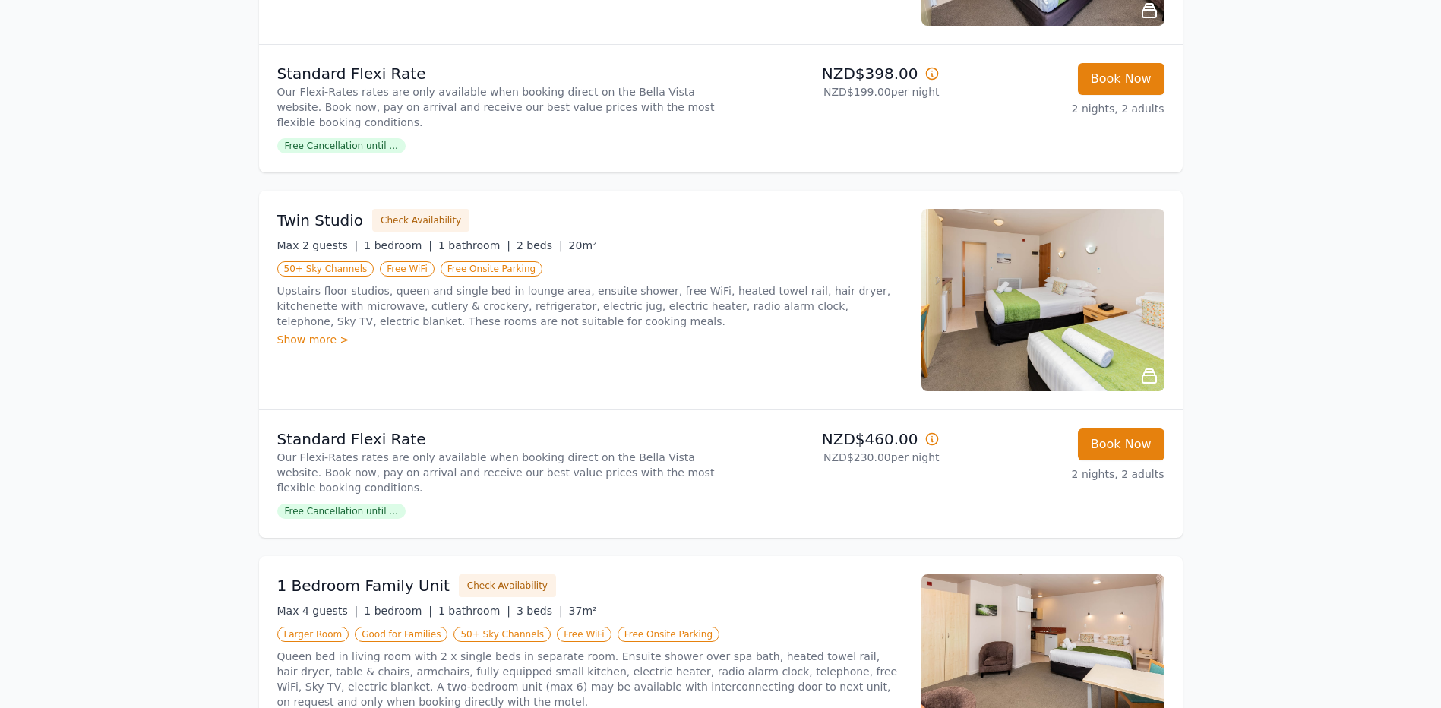
scroll to position [380, 0]
